Goal: Information Seeking & Learning: Learn about a topic

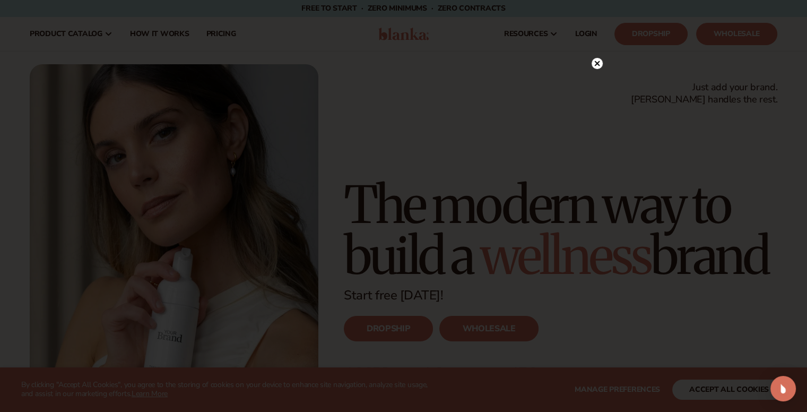
click at [596, 63] on div at bounding box center [403, 206] width 807 height 412
click at [599, 92] on div at bounding box center [596, 84] width 11 height 19
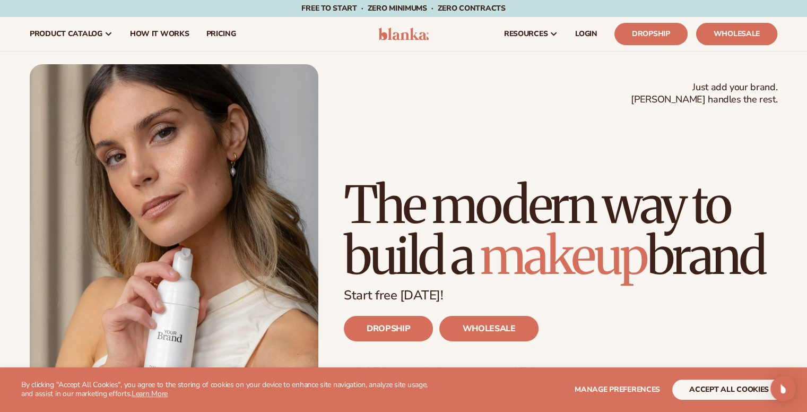
click at [718, 30] on link "Wholesale" at bounding box center [736, 34] width 81 height 22
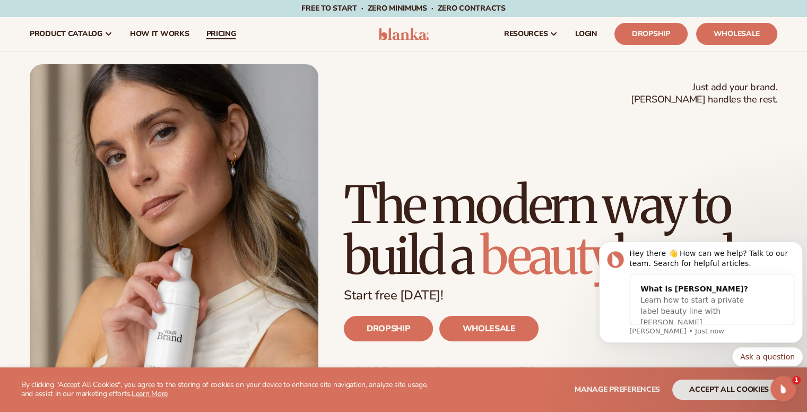
click at [234, 33] on link "pricing" at bounding box center [220, 34] width 47 height 34
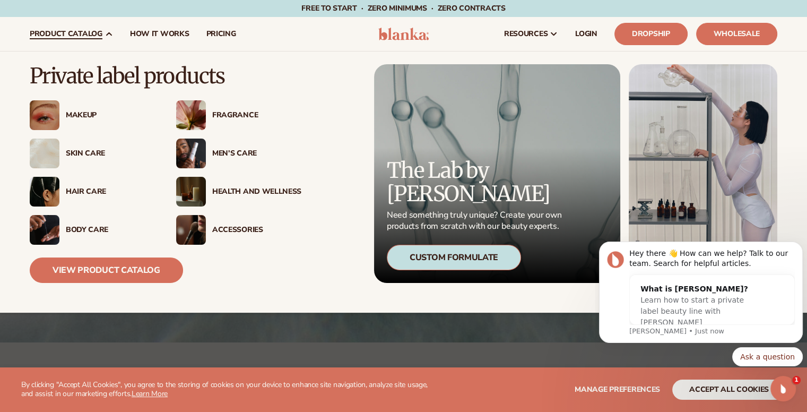
click at [88, 114] on div "Makeup" at bounding box center [110, 115] width 89 height 9
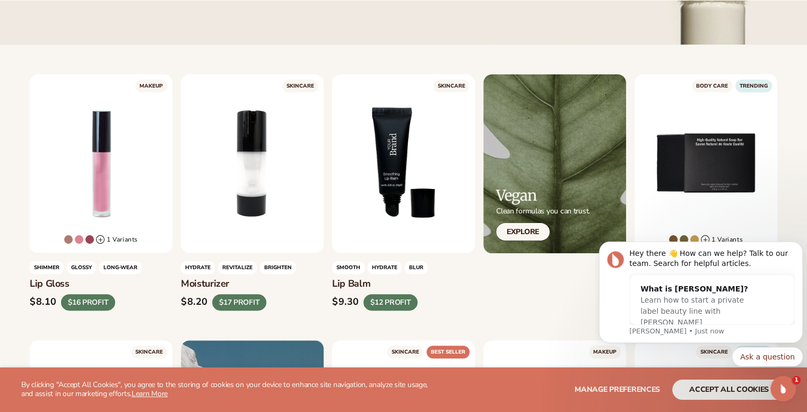
drag, startPoint x: 330, startPoint y: 285, endPoint x: 371, endPoint y: 286, distance: 40.9
copy h3 "Lip Balm"
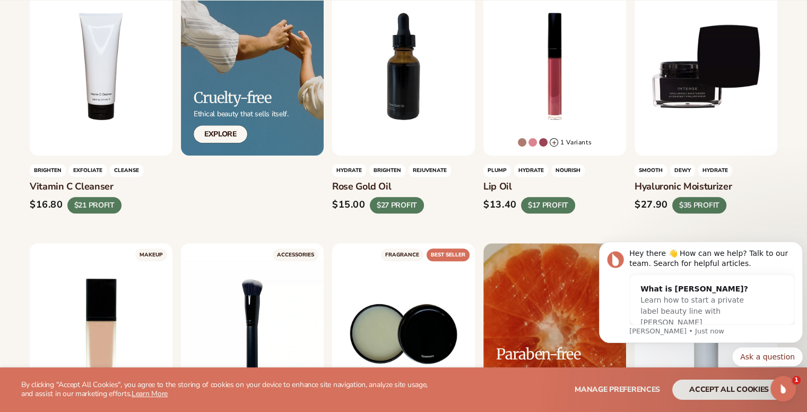
scroll to position [636, 0]
